Goal: Check status: Check status

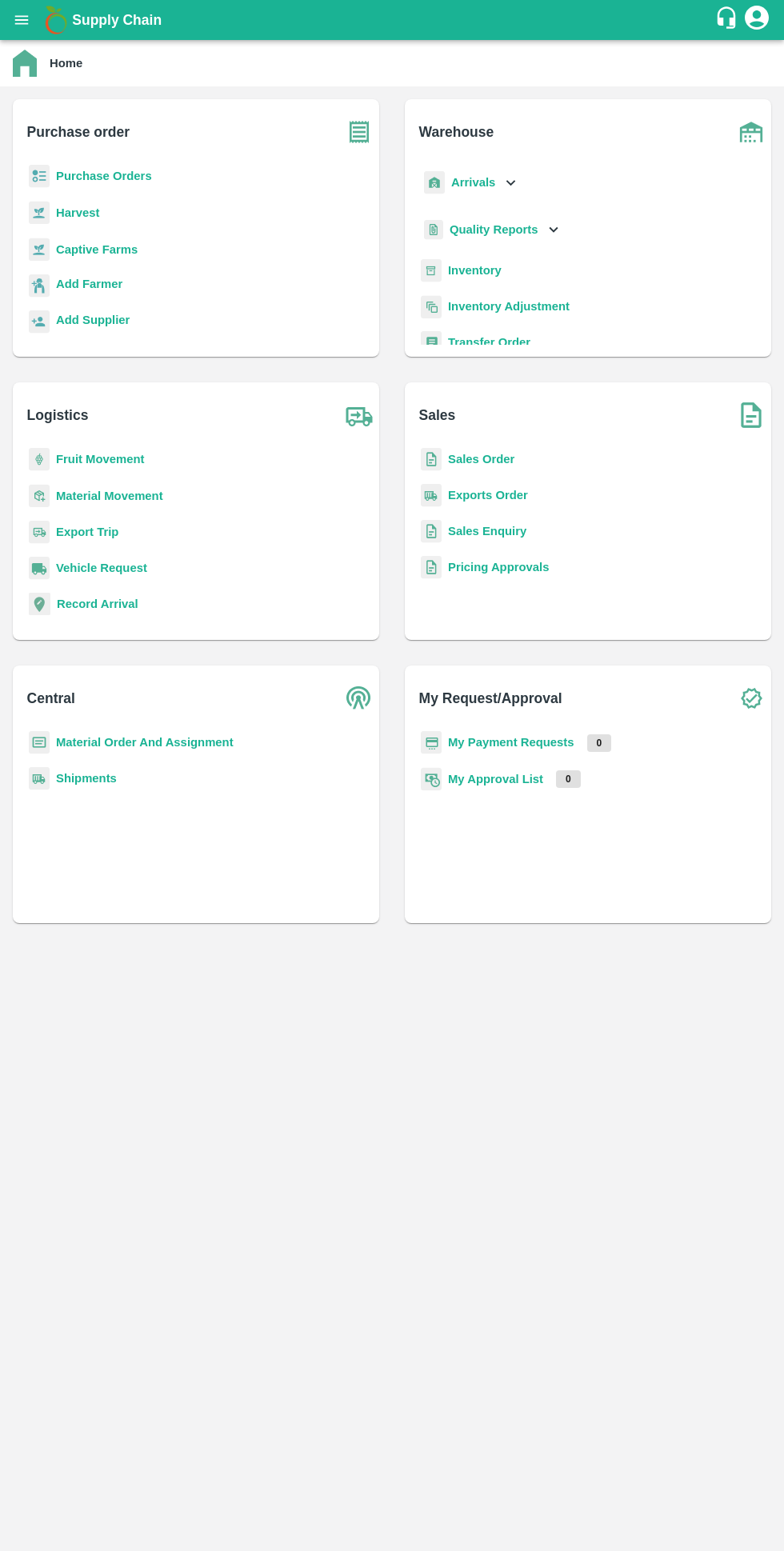
click at [539, 742] on b "My Payment Requests" at bounding box center [511, 742] width 127 height 13
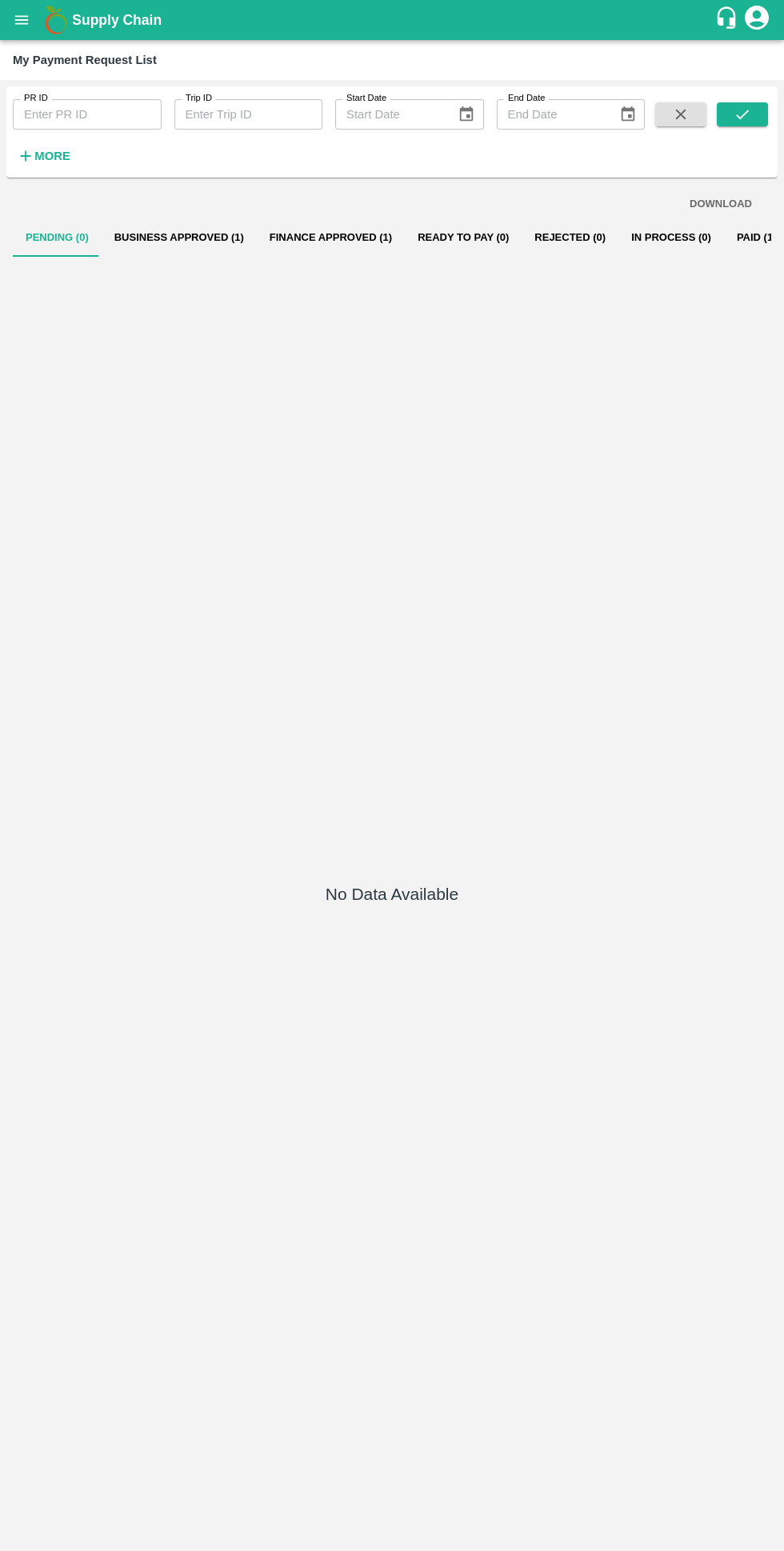
click at [122, 251] on button "Business Approved (1)" at bounding box center [179, 238] width 155 height 38
click at [126, 238] on button "Business Approved (1)" at bounding box center [179, 238] width 155 height 38
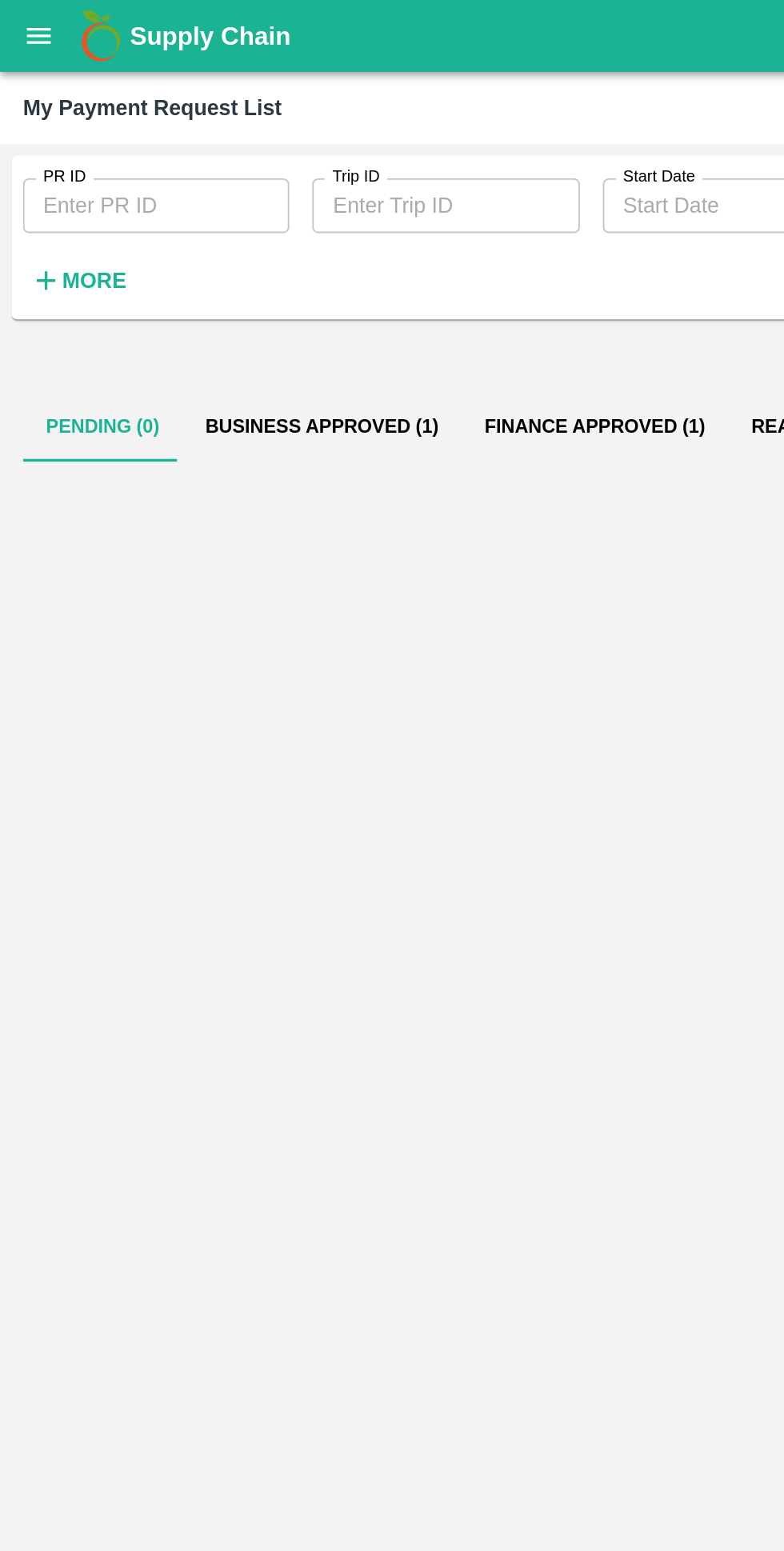
click at [140, 250] on button "Business Approved (1)" at bounding box center [179, 238] width 155 height 38
click at [139, 242] on button "Business Approved (1)" at bounding box center [179, 238] width 155 height 38
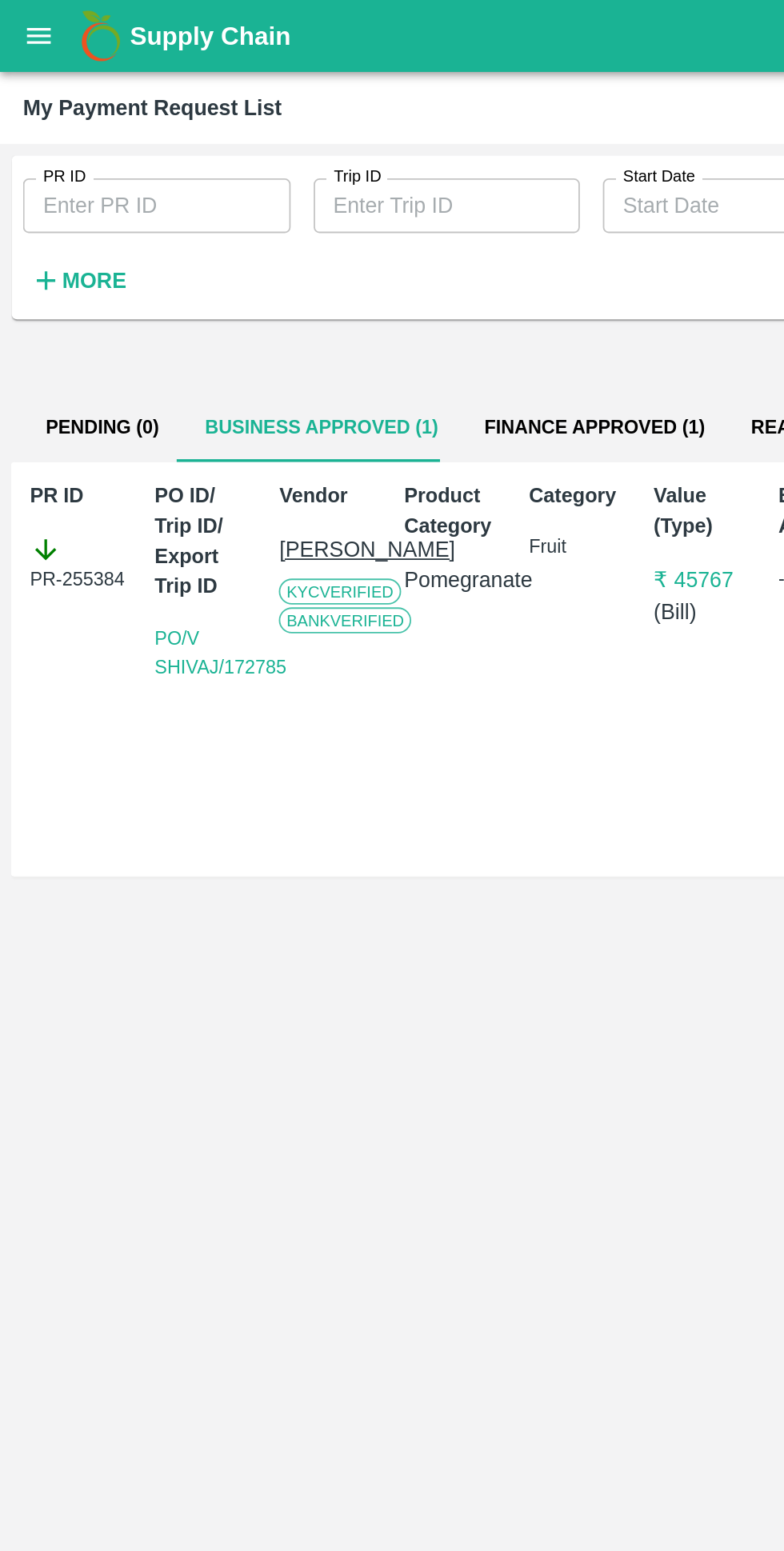
click at [257, 251] on button "Finance Approved (1)" at bounding box center [331, 238] width 148 height 38
